Goal: Task Accomplishment & Management: Manage account settings

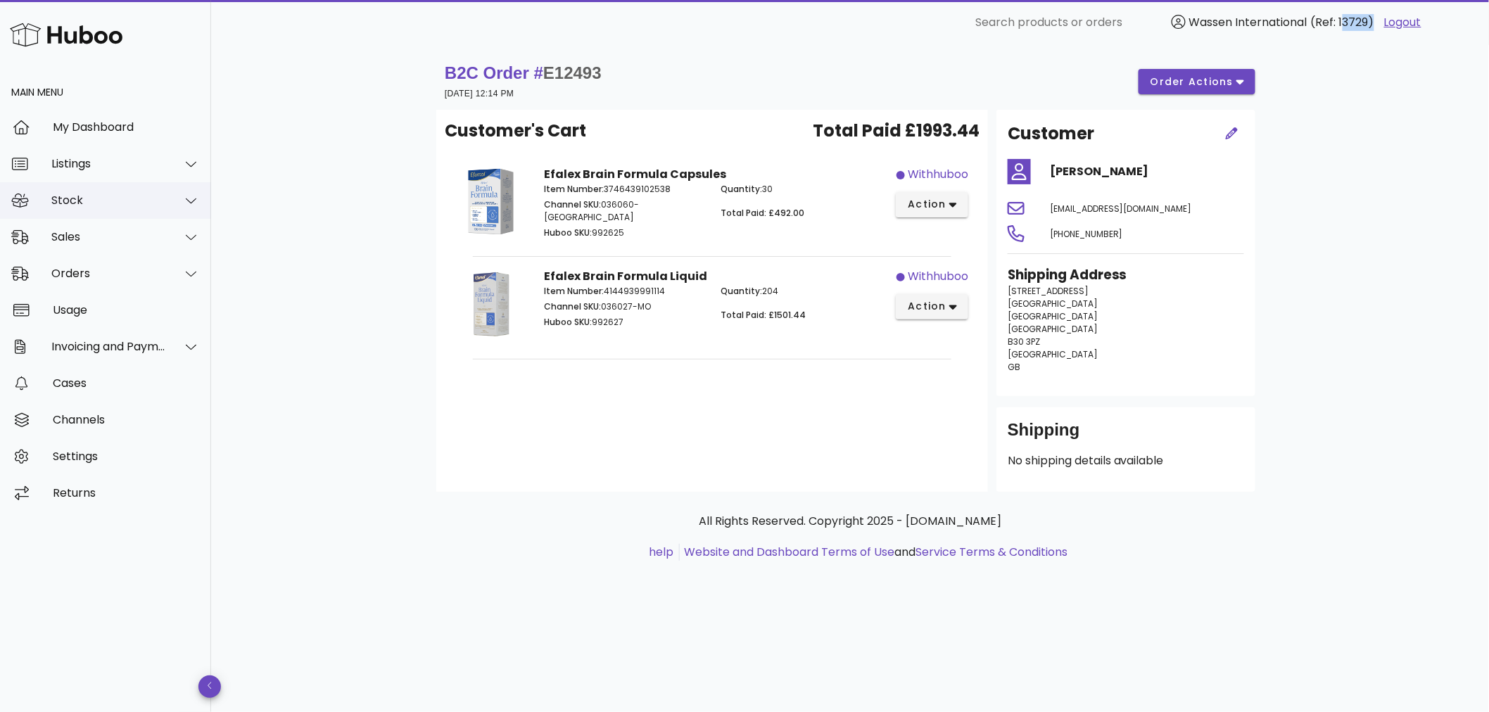
click at [78, 198] on div "Stock" at bounding box center [108, 200] width 115 height 13
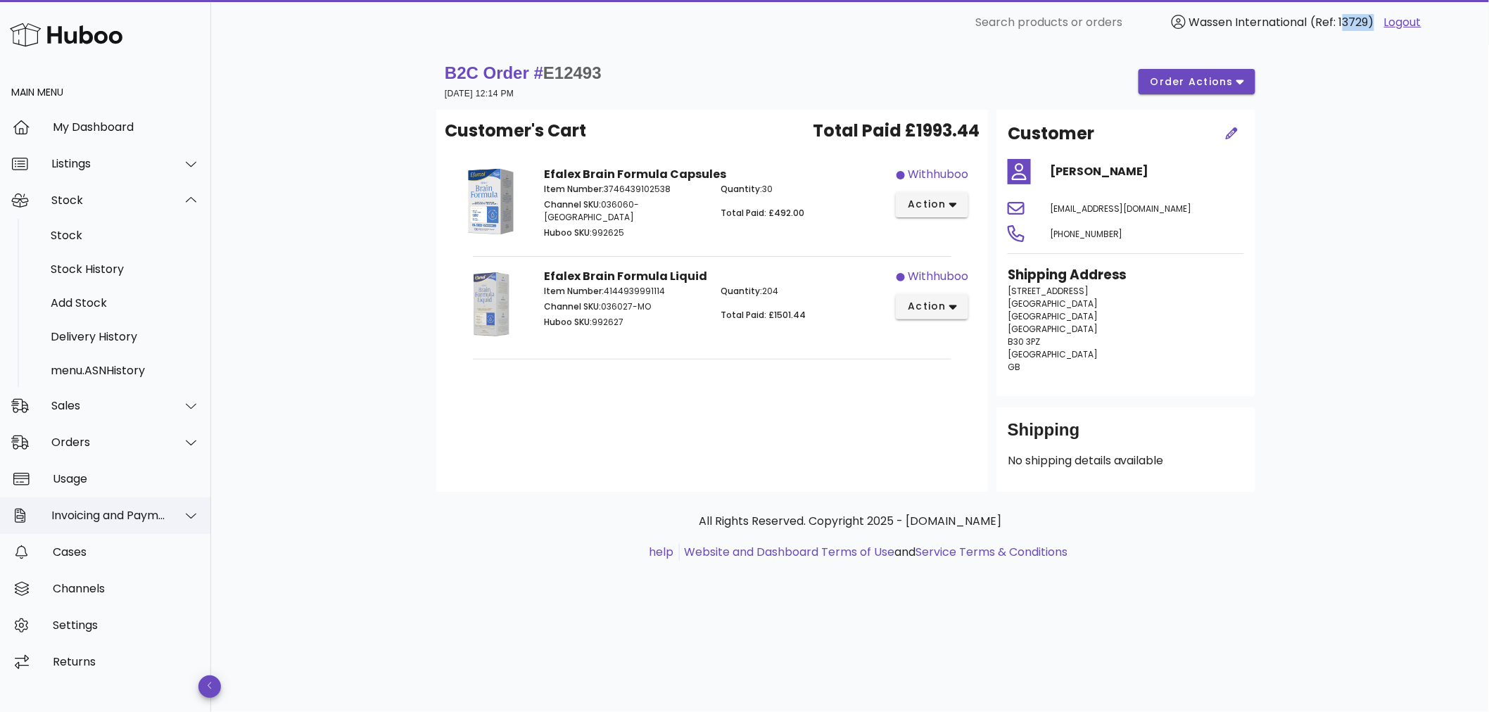
click at [70, 516] on div "Invoicing and Payments" at bounding box center [108, 515] width 115 height 13
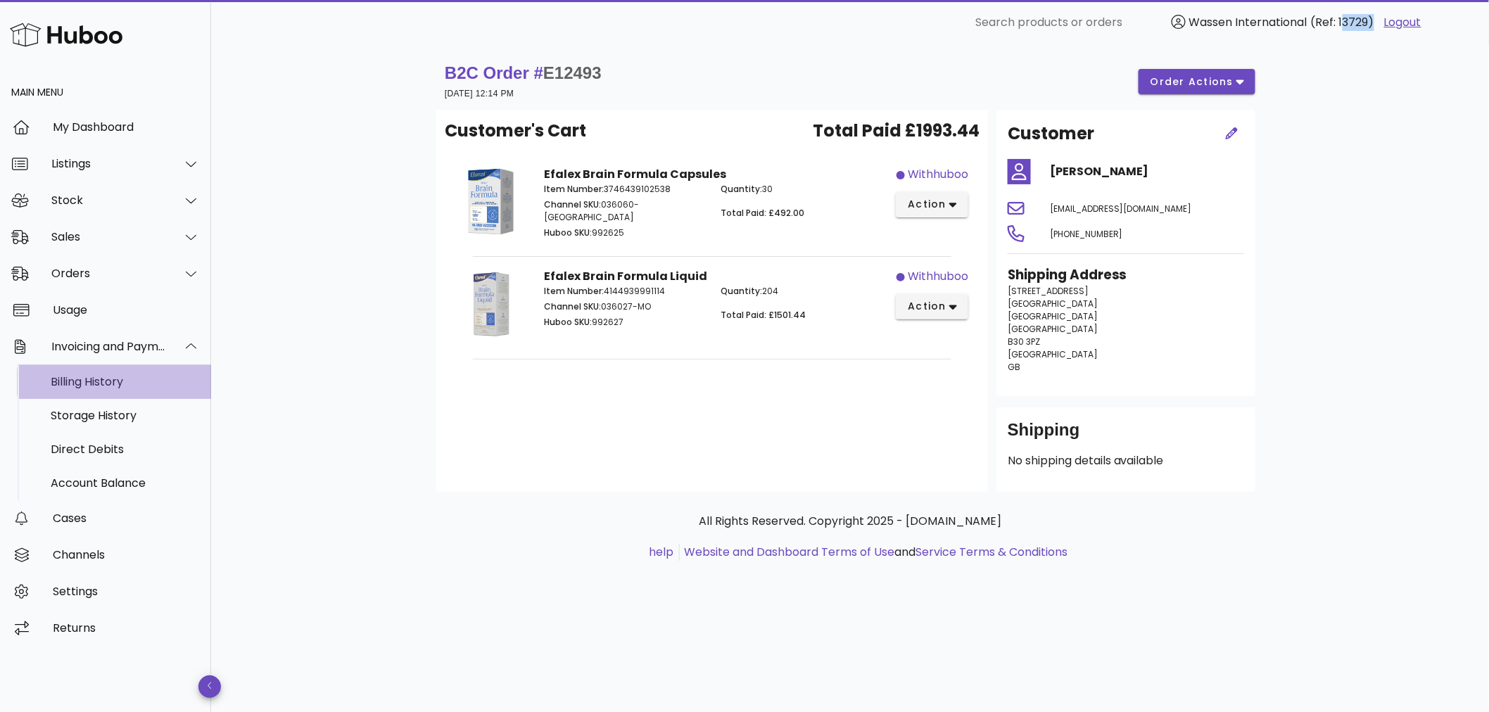
click at [78, 374] on div "Billing History" at bounding box center [125, 382] width 149 height 30
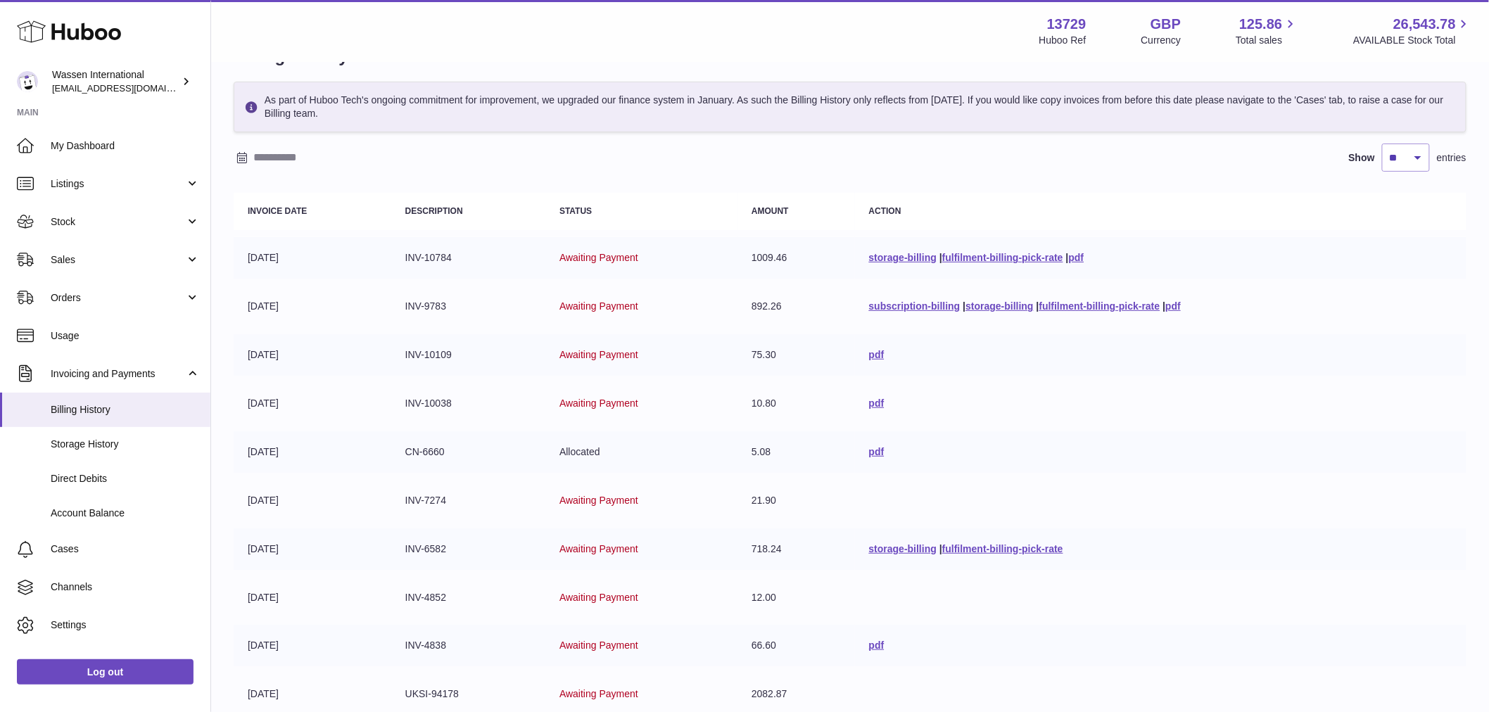
scroll to position [125, 0]
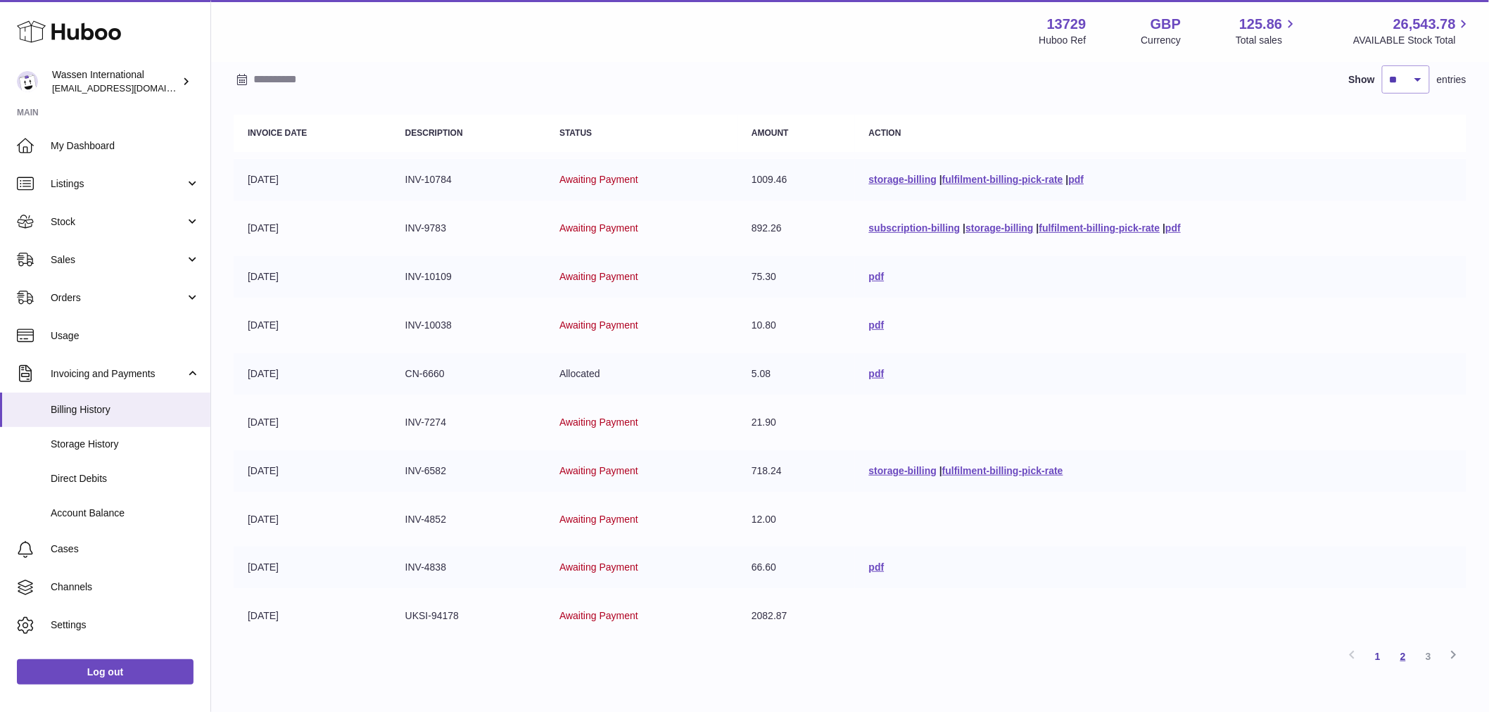
click at [1399, 652] on link "2" at bounding box center [1403, 656] width 25 height 25
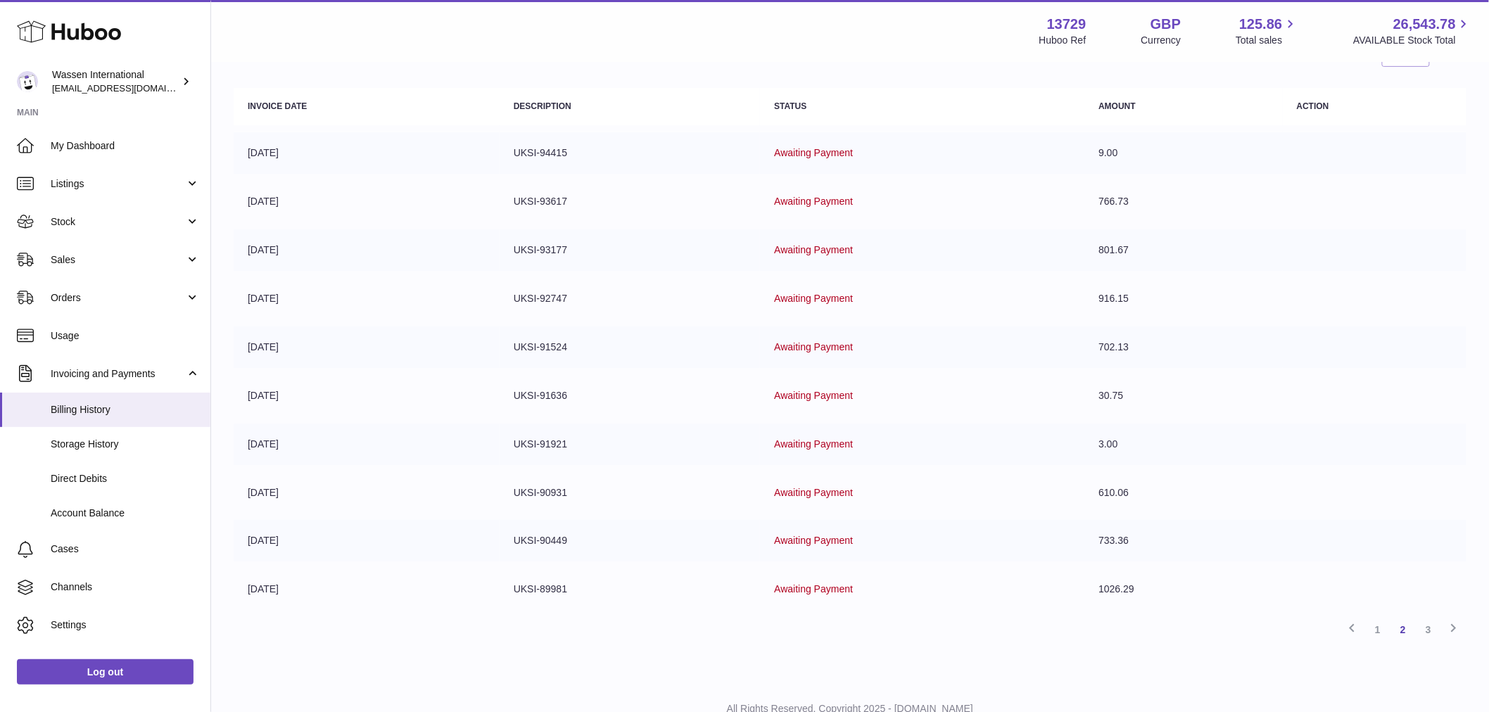
scroll to position [125, 0]
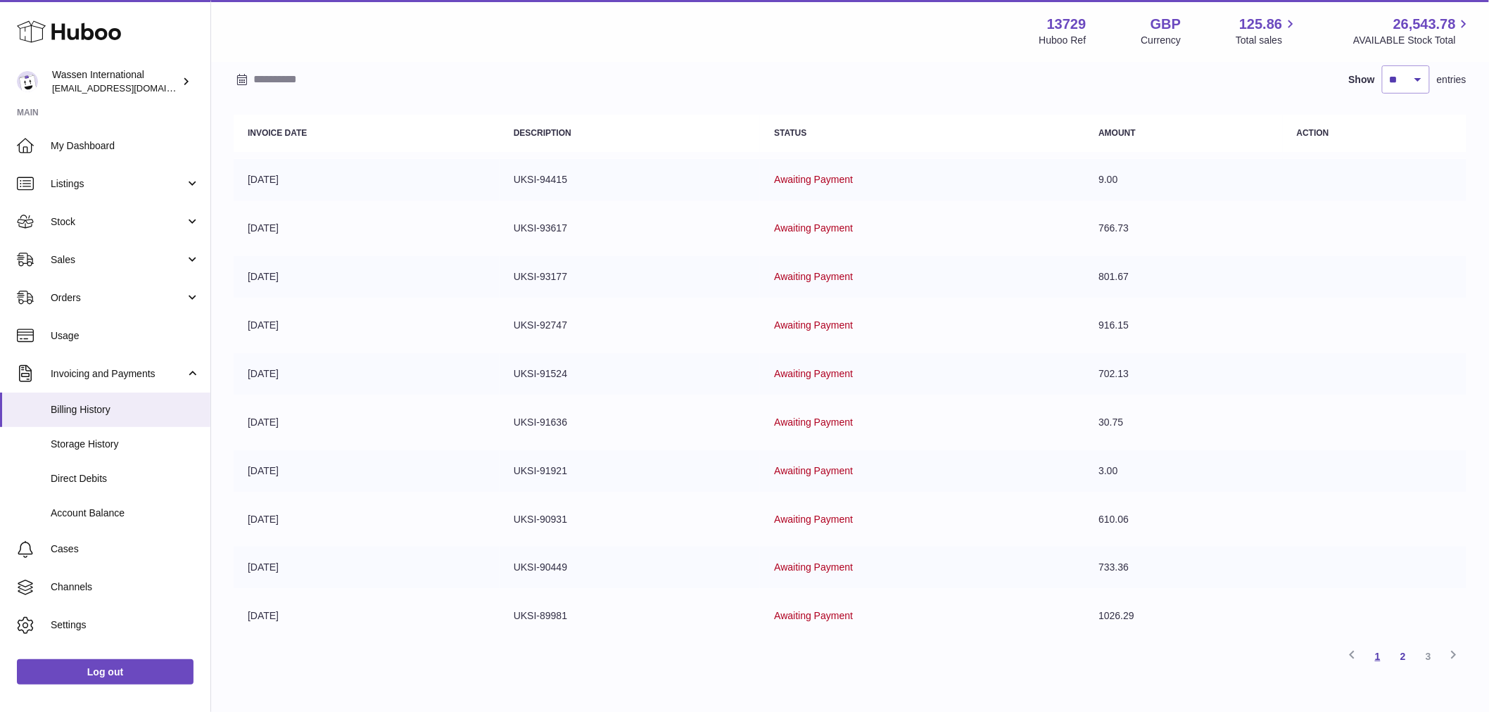
click at [1383, 659] on link "1" at bounding box center [1377, 656] width 25 height 25
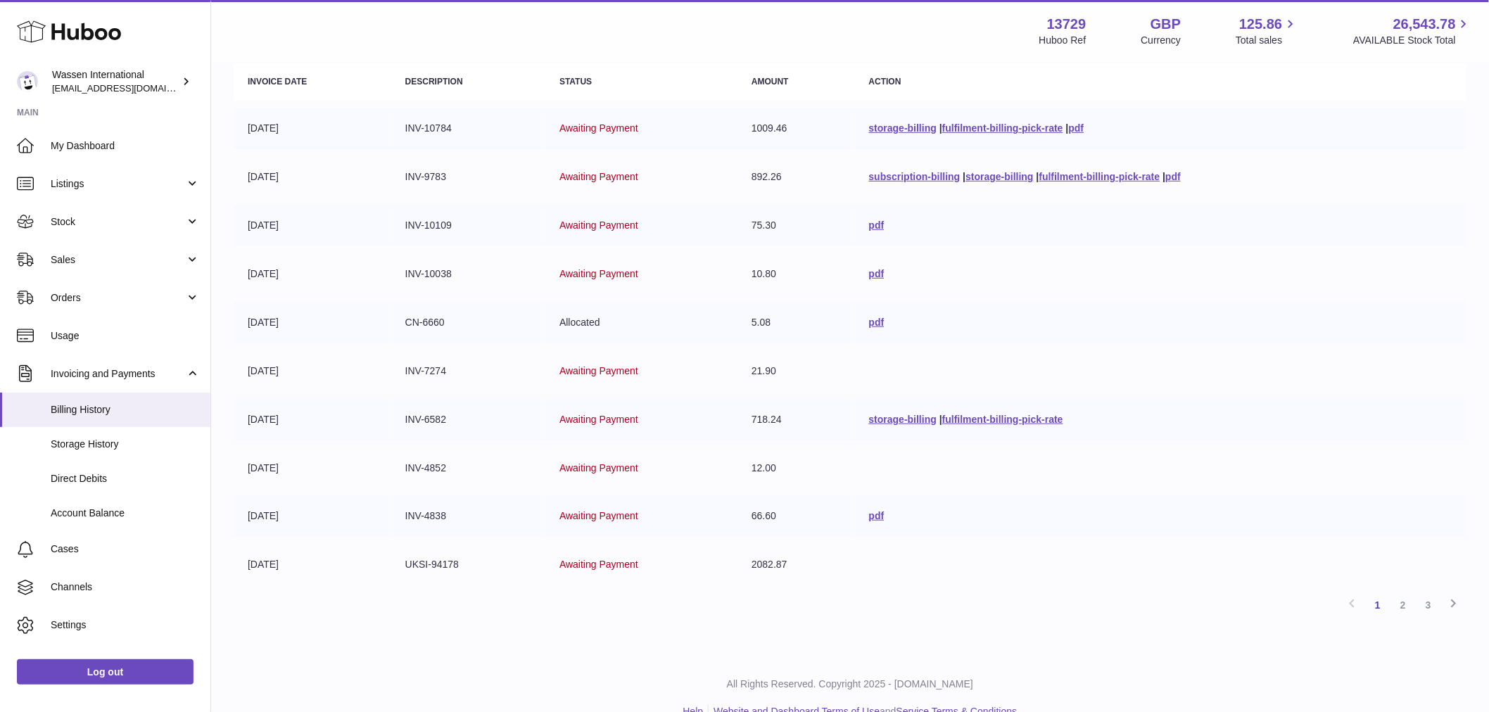
scroll to position [203, 0]
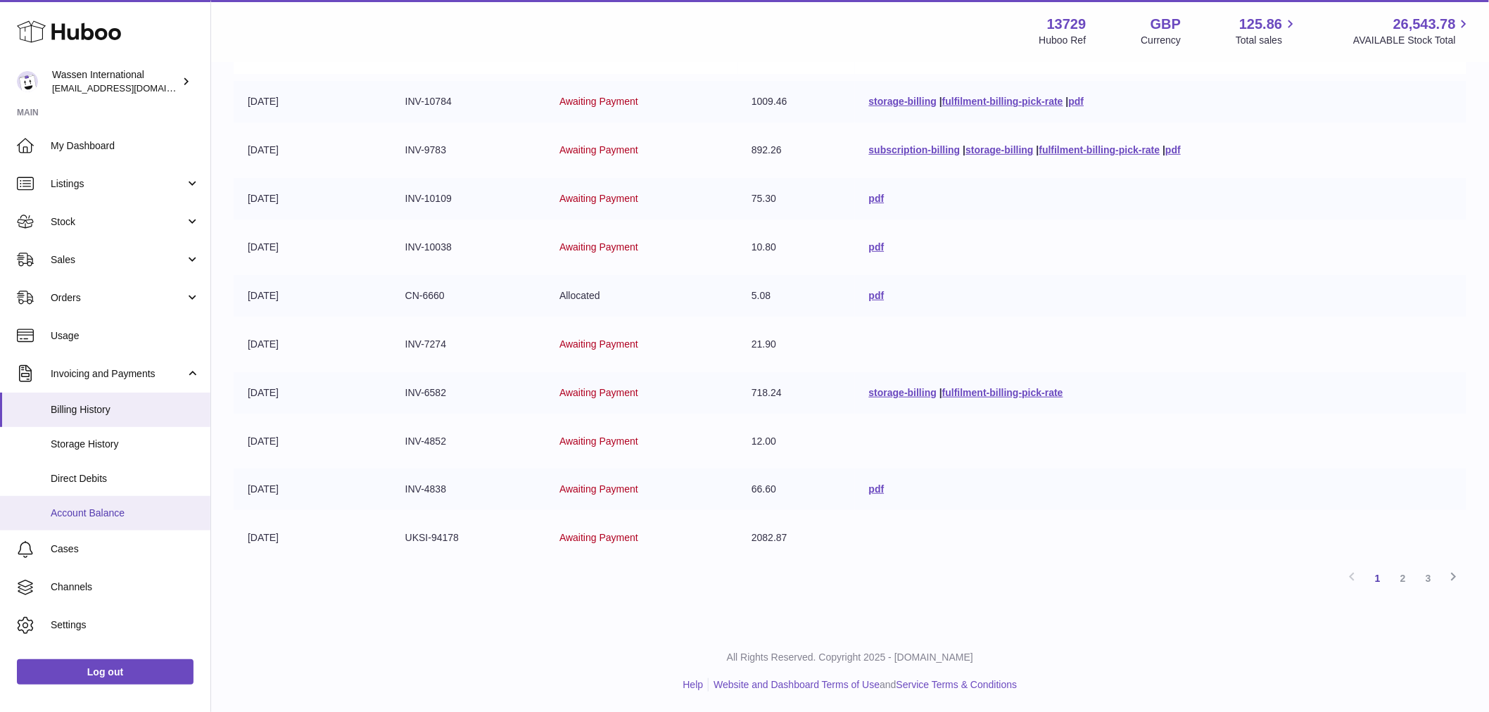
click at [99, 503] on link "Account Balance" at bounding box center [105, 513] width 210 height 34
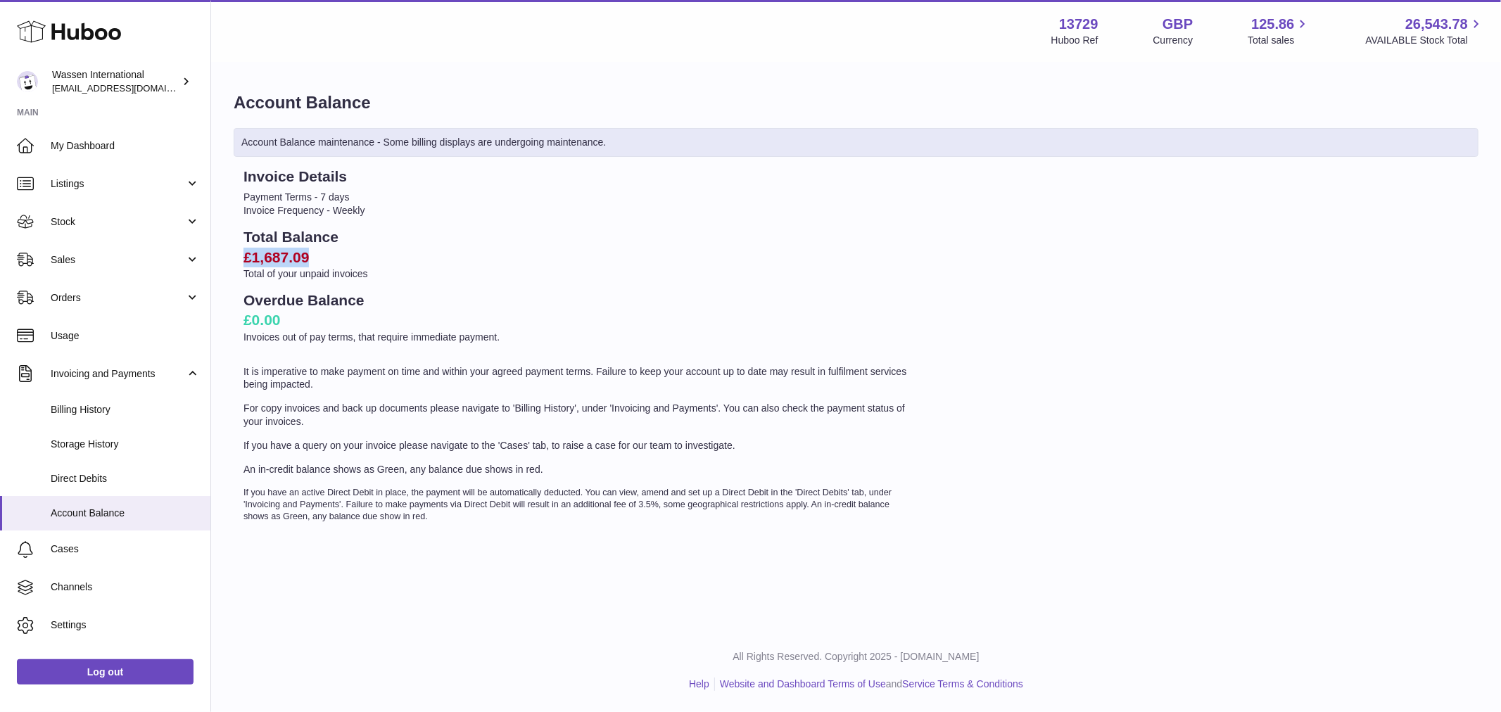
drag, startPoint x: 236, startPoint y: 257, endPoint x: 317, endPoint y: 254, distance: 81.7
click at [317, 254] on div "Invoice Details Payment Terms - 7 days Invoice Frequency - Weekly Total Balance…" at bounding box center [579, 345] width 690 height 356
click at [308, 317] on h2 "£0.00" at bounding box center [578, 320] width 670 height 20
click at [88, 474] on span "Direct Debits" at bounding box center [125, 478] width 149 height 13
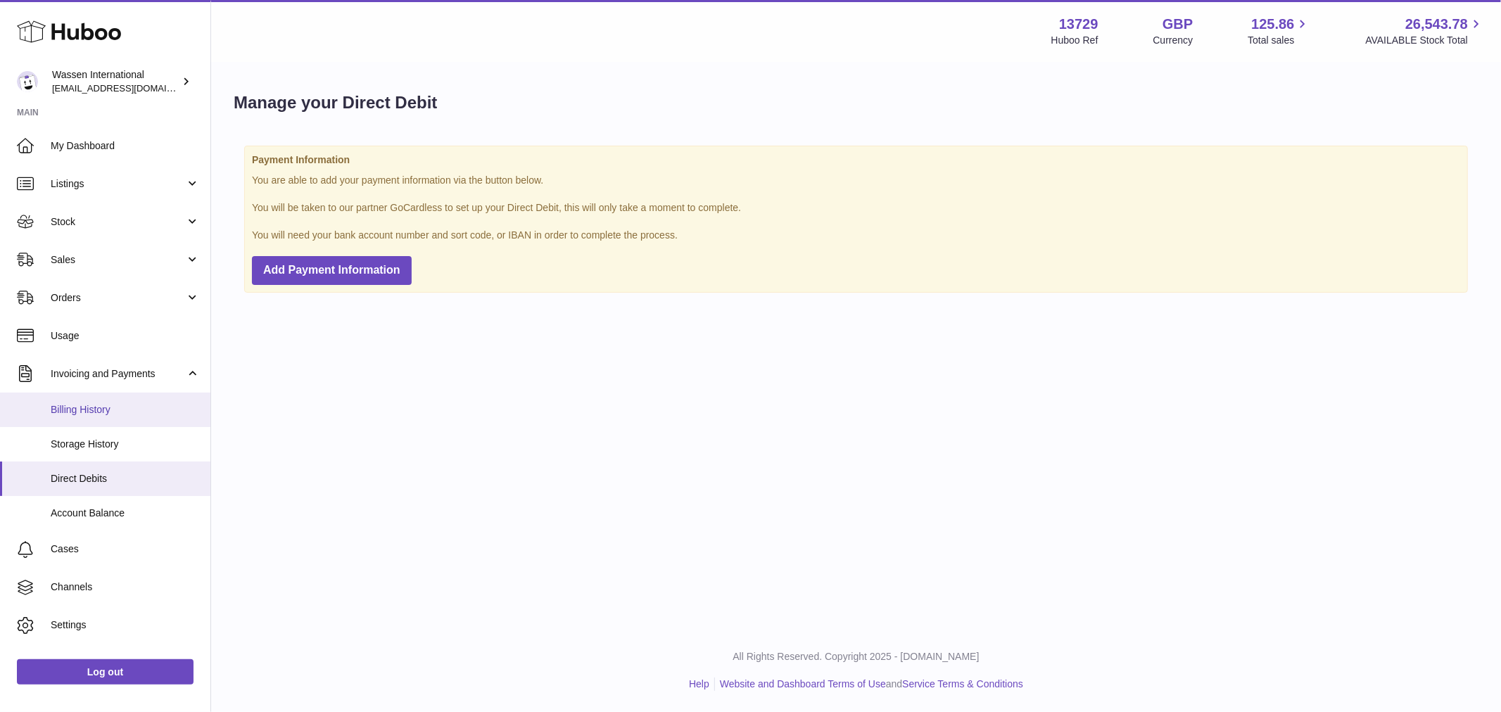
click at [94, 408] on span "Billing History" at bounding box center [125, 409] width 149 height 13
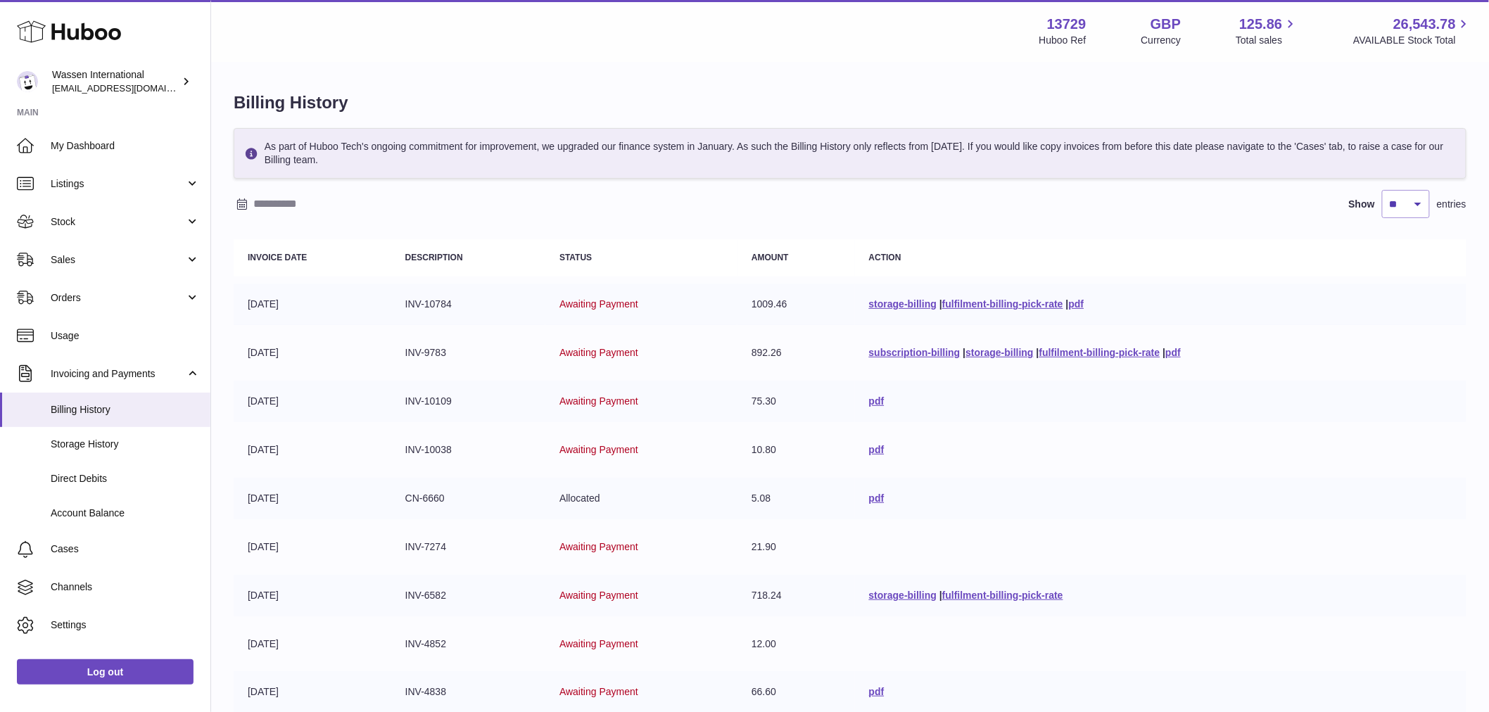
scroll to position [78, 0]
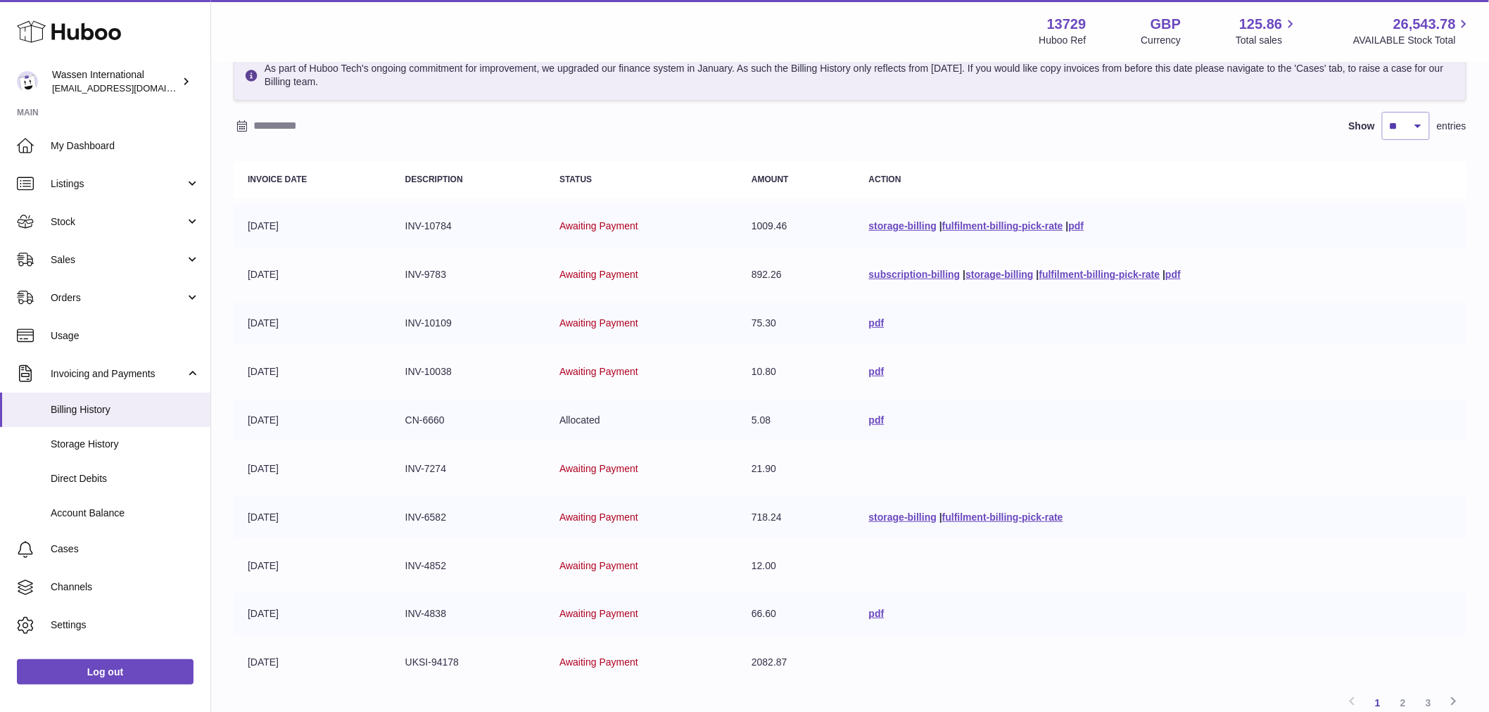
click at [863, 317] on td "pdf" at bounding box center [1161, 324] width 612 height 42
click at [869, 322] on link "pdf" at bounding box center [876, 322] width 15 height 11
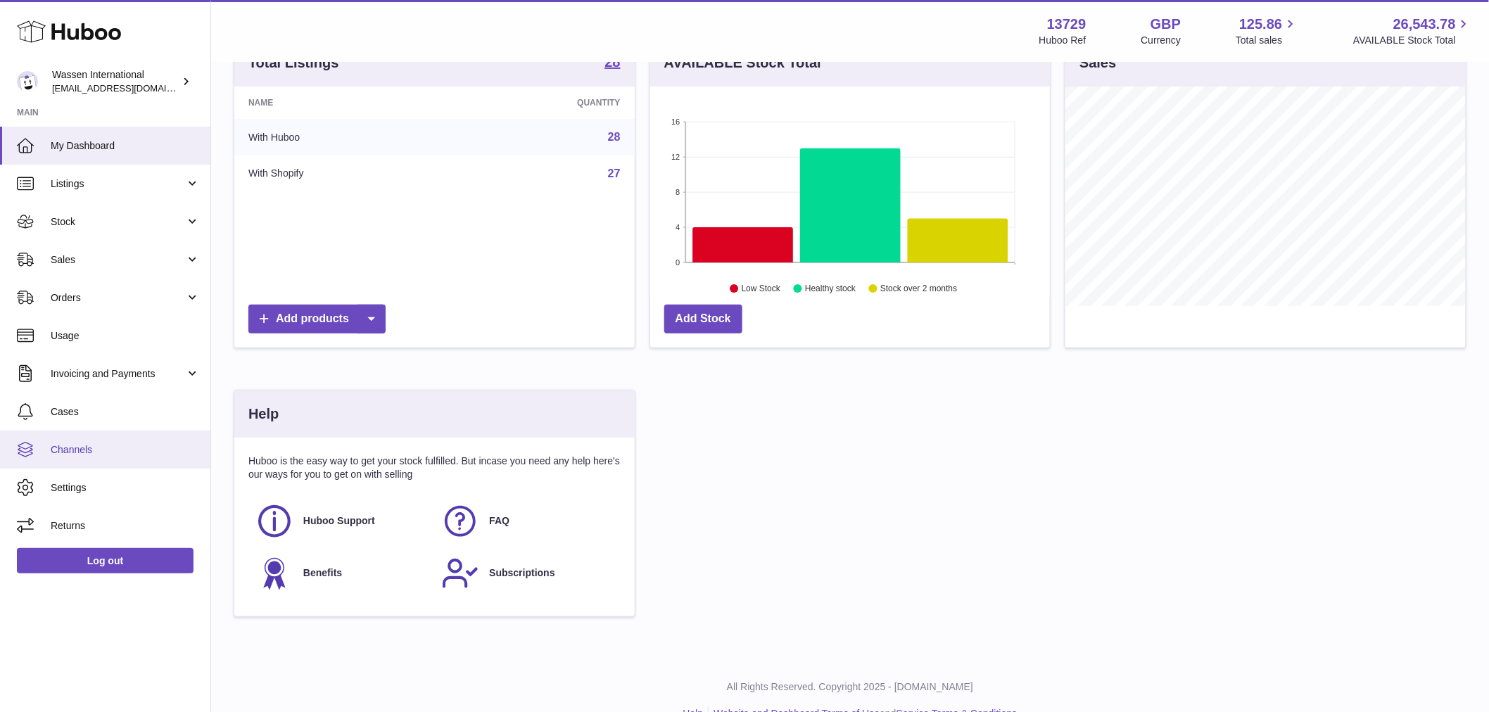
scroll to position [156, 0]
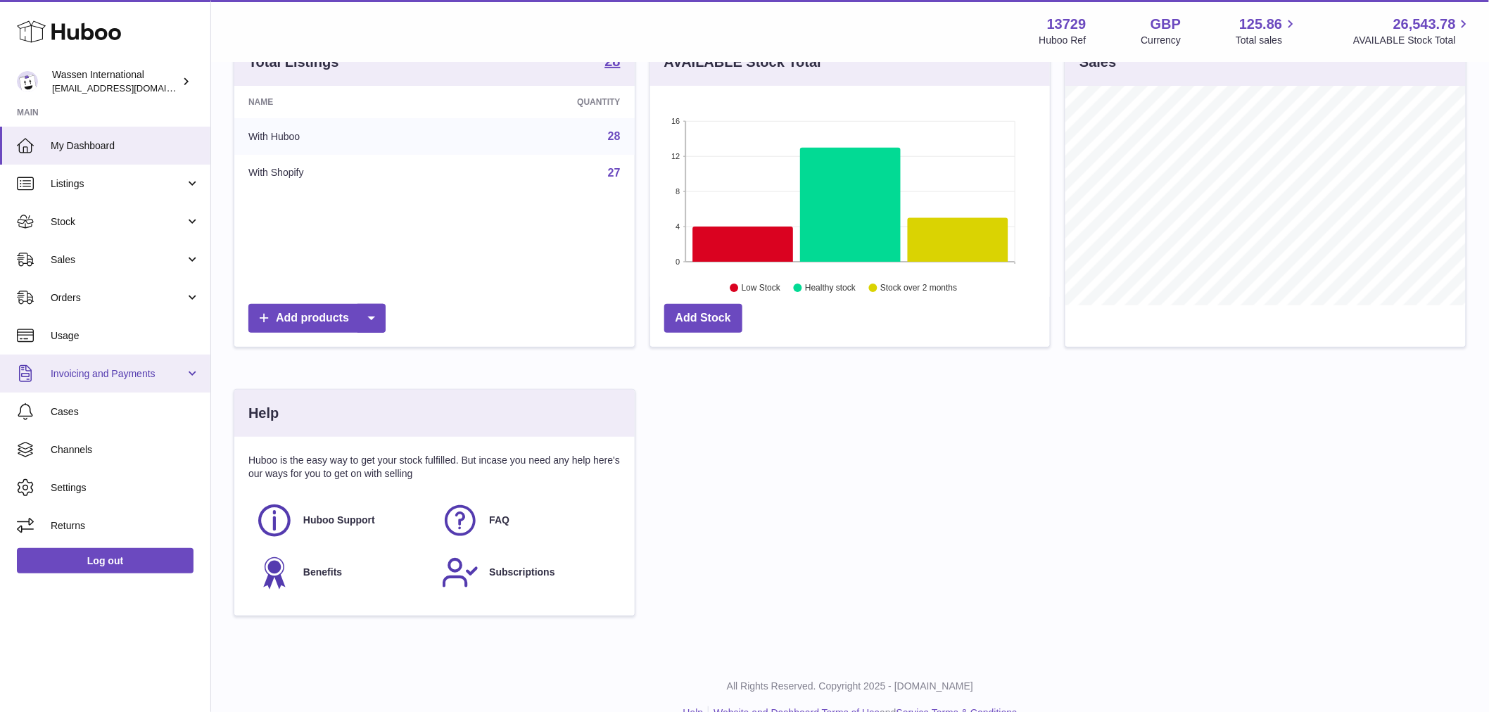
click at [87, 376] on span "Invoicing and Payments" at bounding box center [118, 373] width 134 height 13
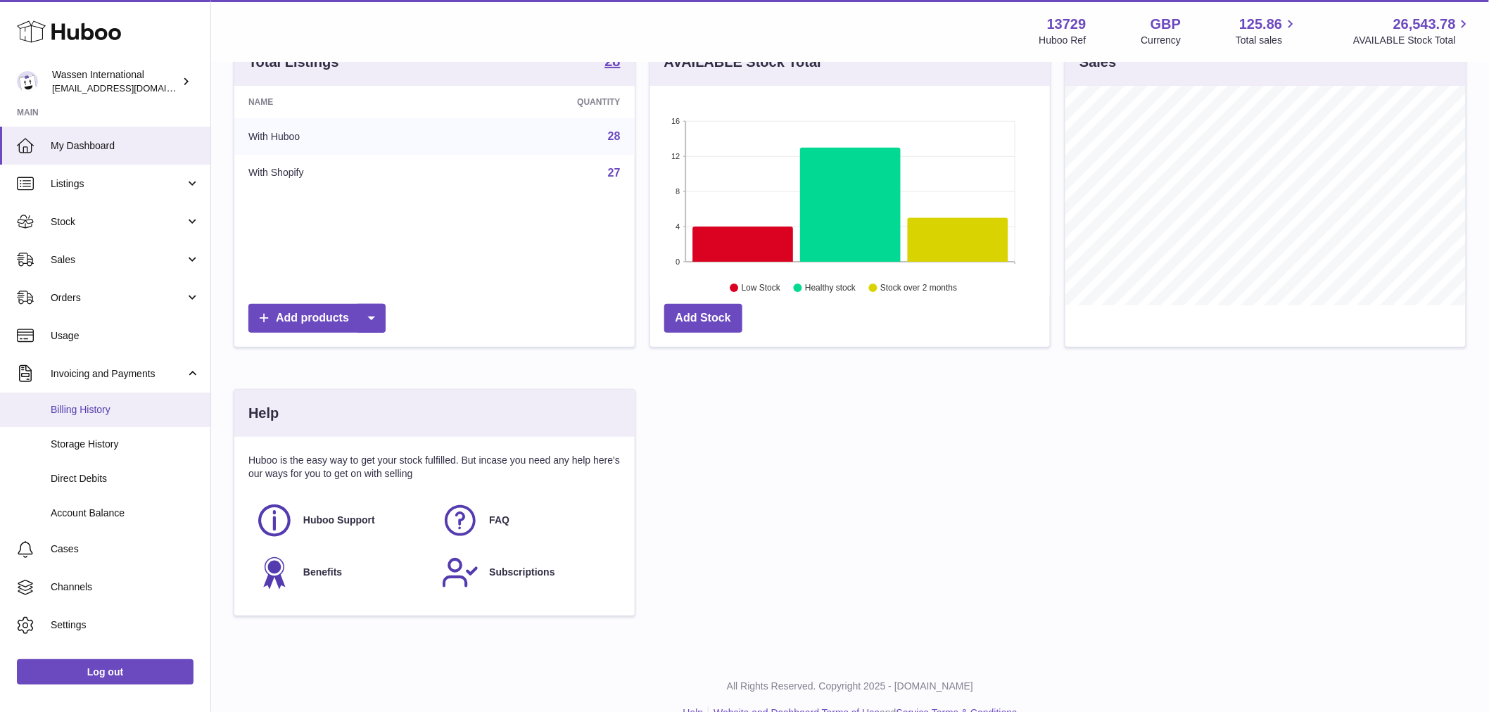
click at [115, 405] on span "Billing History" at bounding box center [125, 409] width 149 height 13
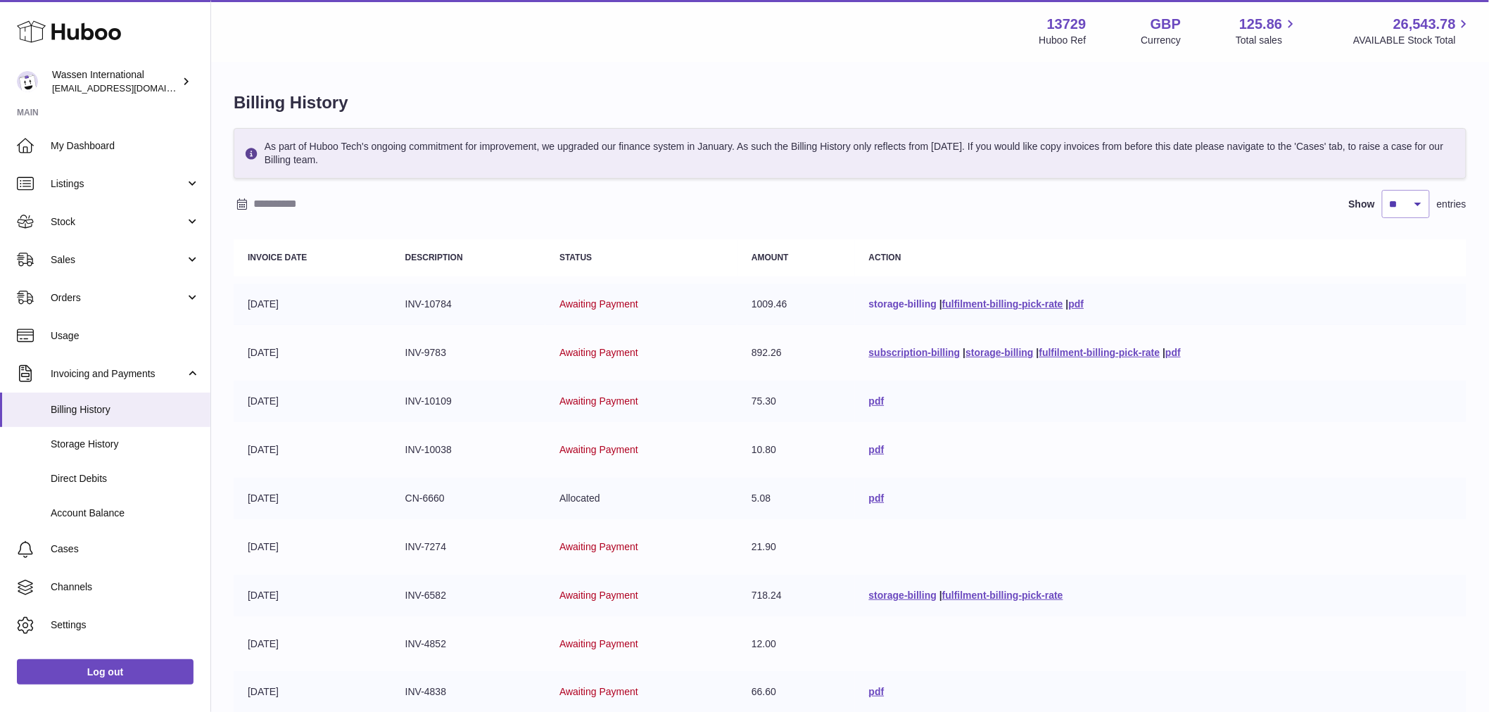
click at [913, 306] on link "storage-billing" at bounding box center [903, 303] width 68 height 11
click at [901, 348] on link "subscription-billing" at bounding box center [914, 352] width 91 height 11
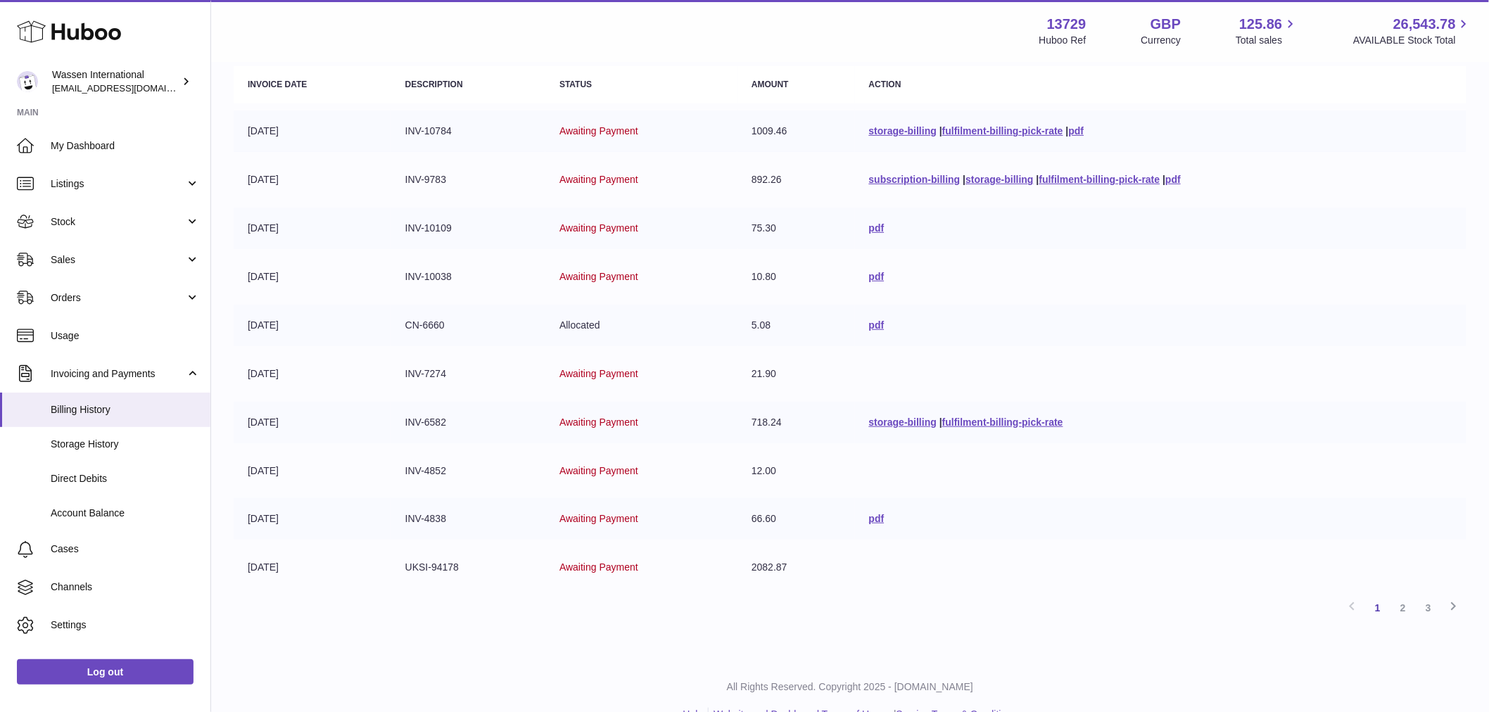
scroll to position [203, 0]
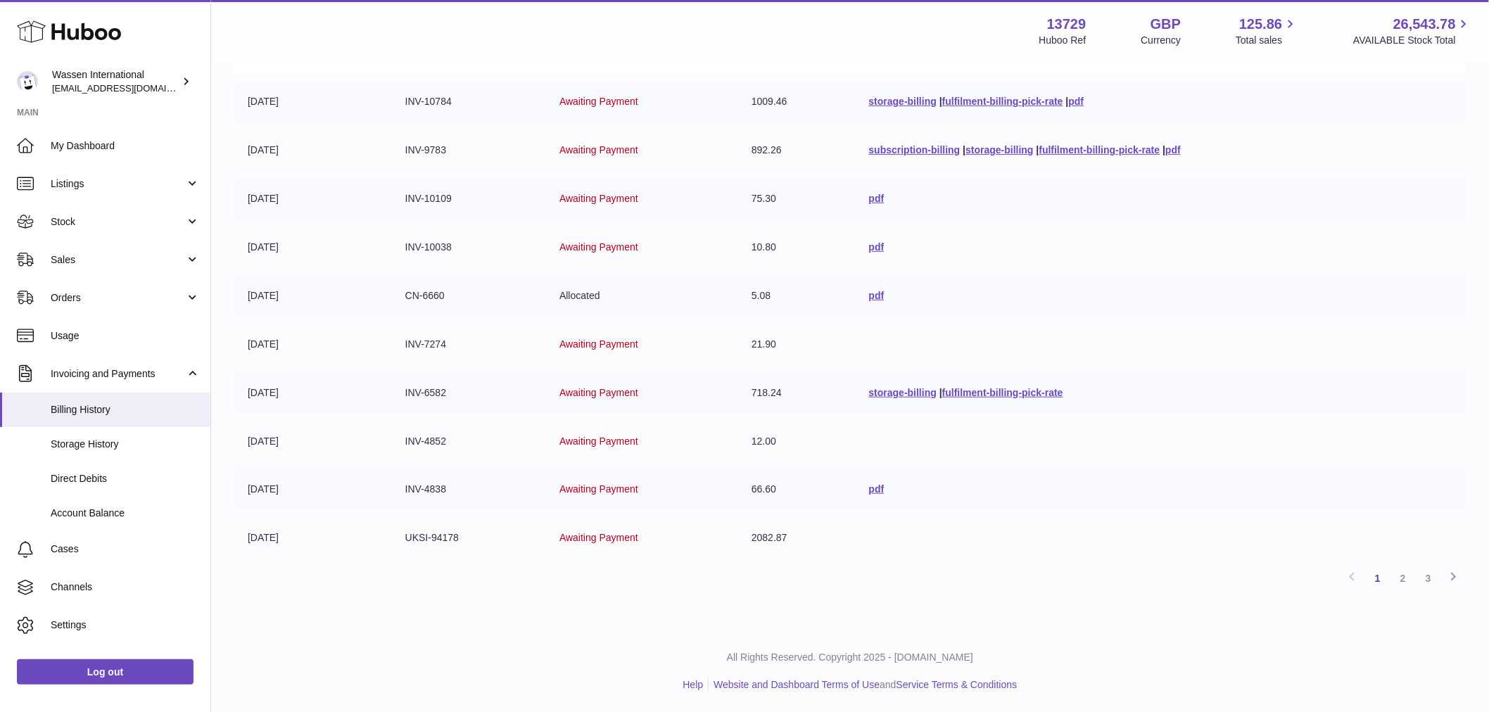
click at [93, 34] on icon at bounding box center [69, 32] width 104 height 28
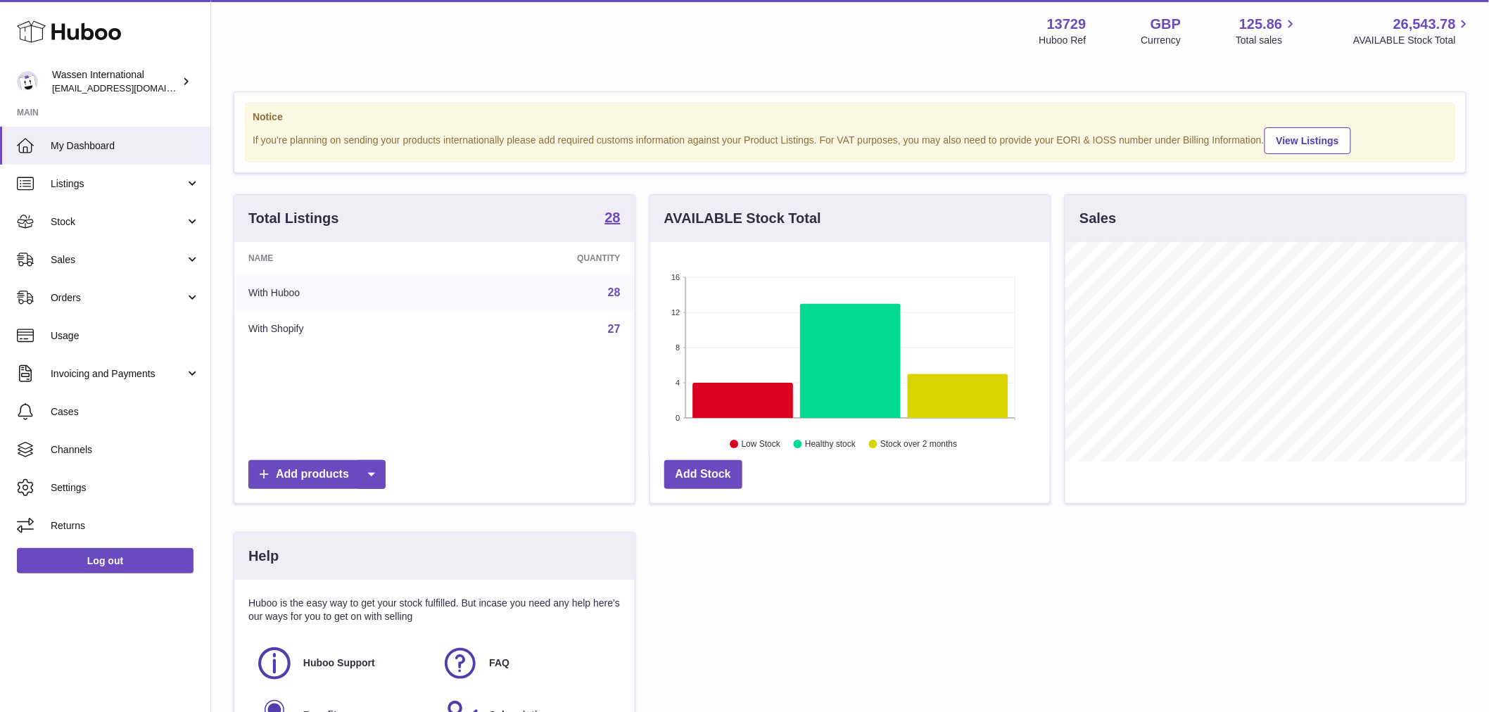
scroll to position [220, 400]
